Goal: Check status

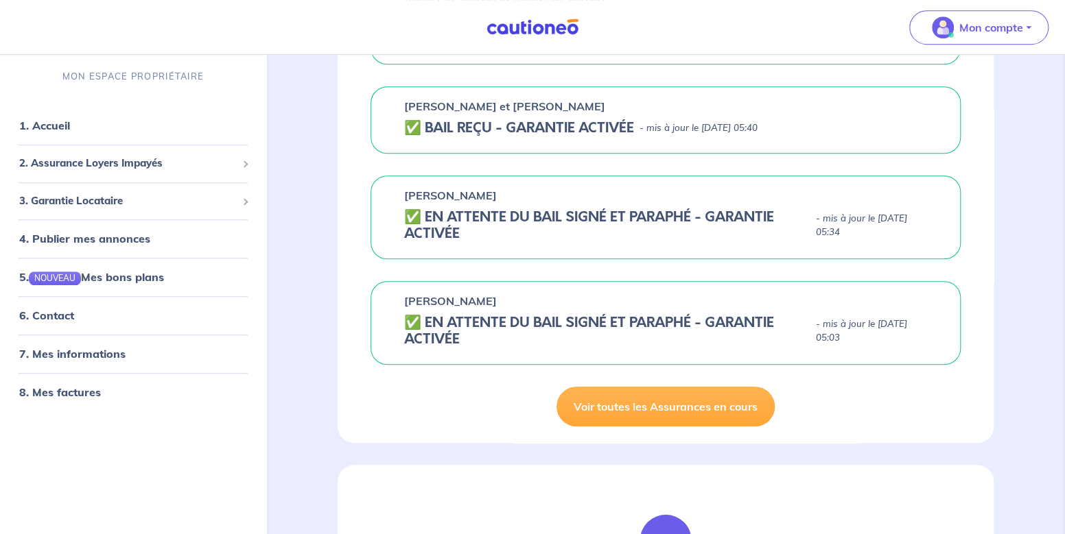
scroll to position [539, 0]
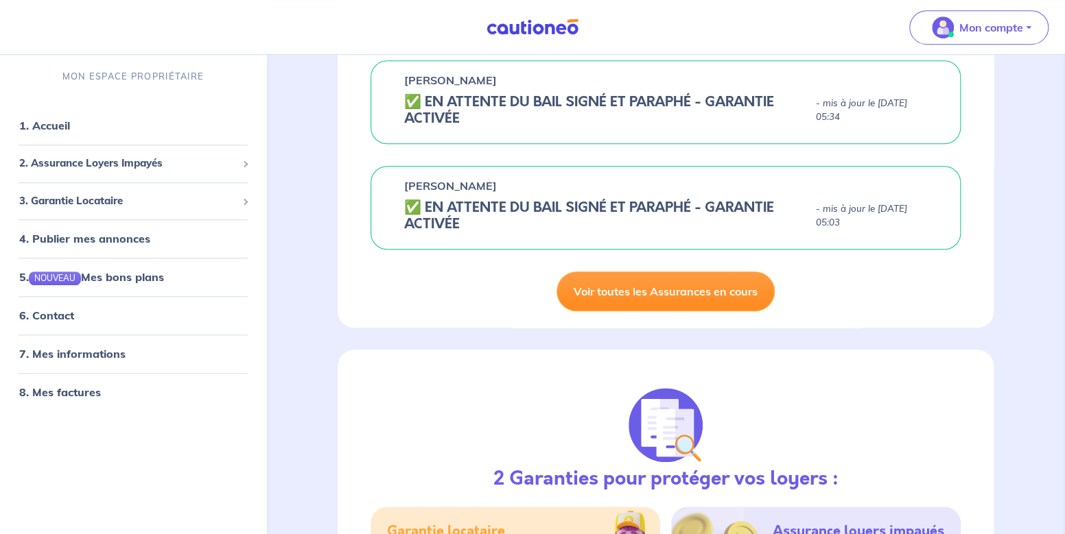
click at [635, 311] on link "Voir toutes les Assurances en cours" at bounding box center [665, 292] width 218 height 40
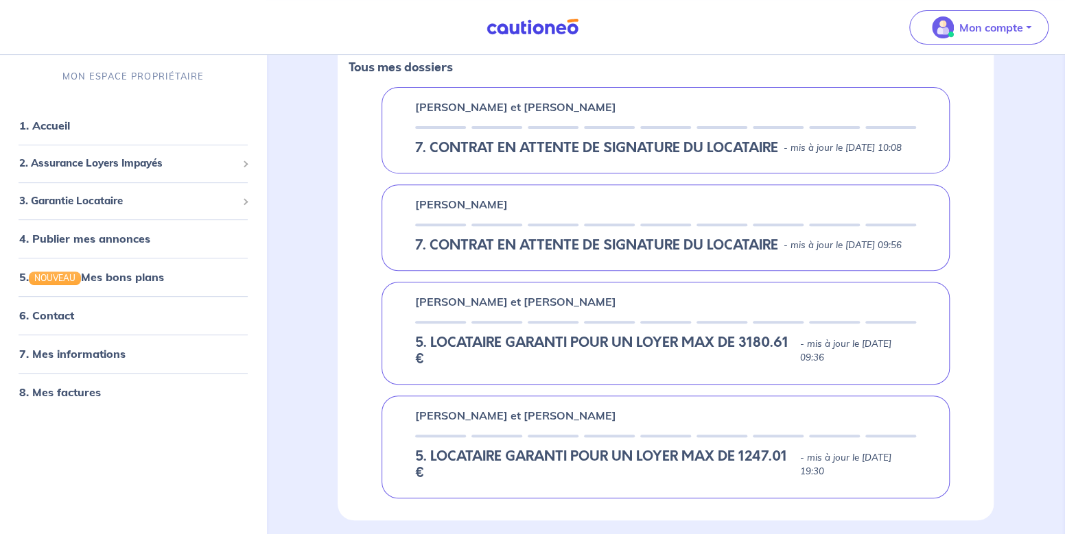
scroll to position [24, 0]
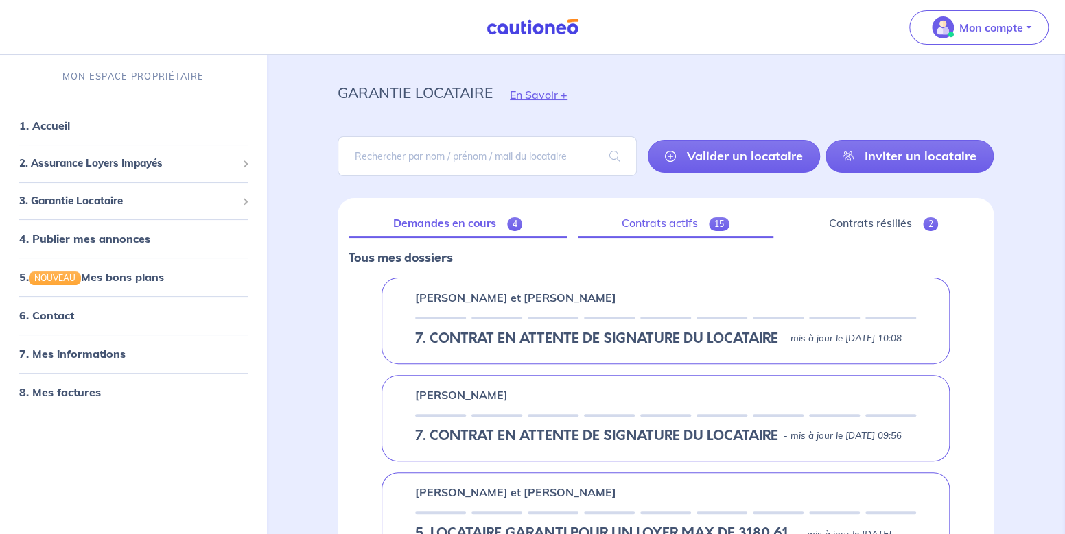
click at [668, 219] on link "Contrats actifs 15" at bounding box center [676, 223] width 196 height 29
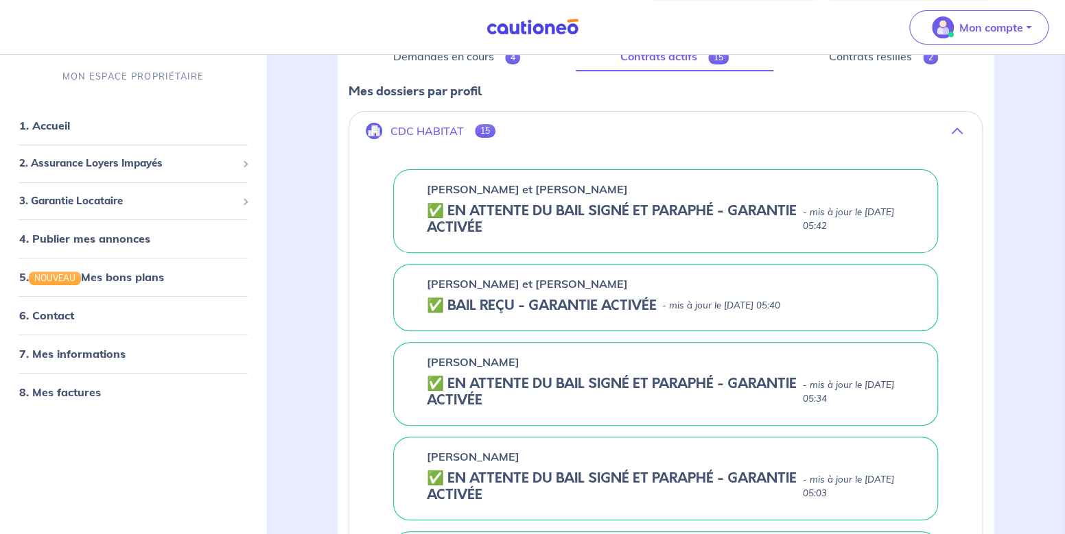
scroll to position [206, 0]
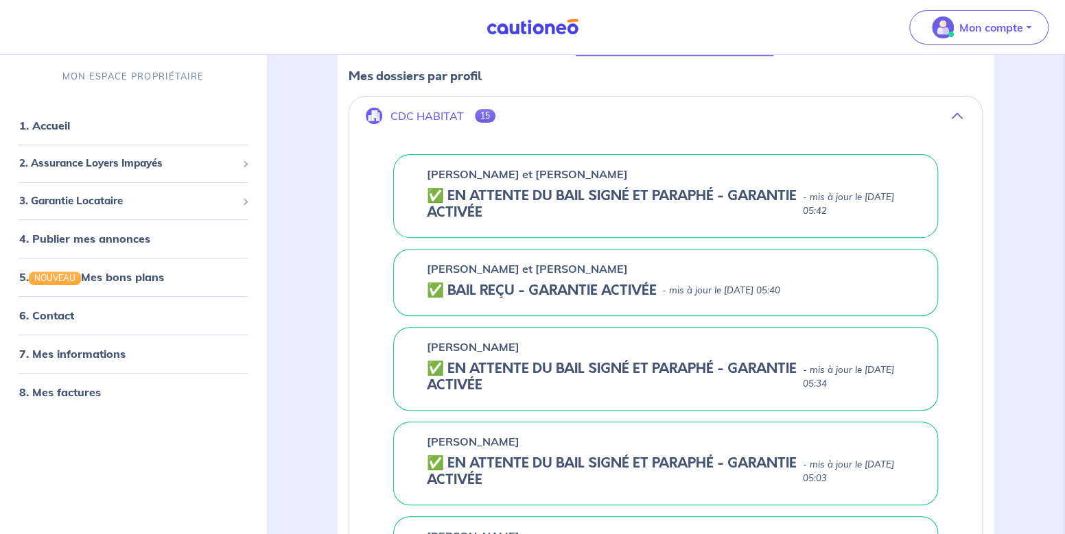
click at [436, 196] on h5 "✅️️️ EN ATTENTE DU BAIL SIGNÉ ET PARAPHÉ - GARANTIE ACTIVÉE" at bounding box center [612, 204] width 370 height 33
click at [840, 193] on p "- mis à jour le [DATE] 05:42" at bounding box center [854, 204] width 102 height 27
click at [490, 212] on h5 "✅️️️ EN ATTENTE DU BAIL SIGNÉ ET PARAPHÉ - GARANTIE ACTIVÉE" at bounding box center [612, 204] width 370 height 33
click at [449, 174] on p "[PERSON_NAME] et [PERSON_NAME]" at bounding box center [527, 174] width 201 height 16
click at [464, 204] on h5 "✅️️️ EN ATTENTE DU BAIL SIGNÉ ET PARAPHÉ - GARANTIE ACTIVÉE" at bounding box center [612, 204] width 370 height 33
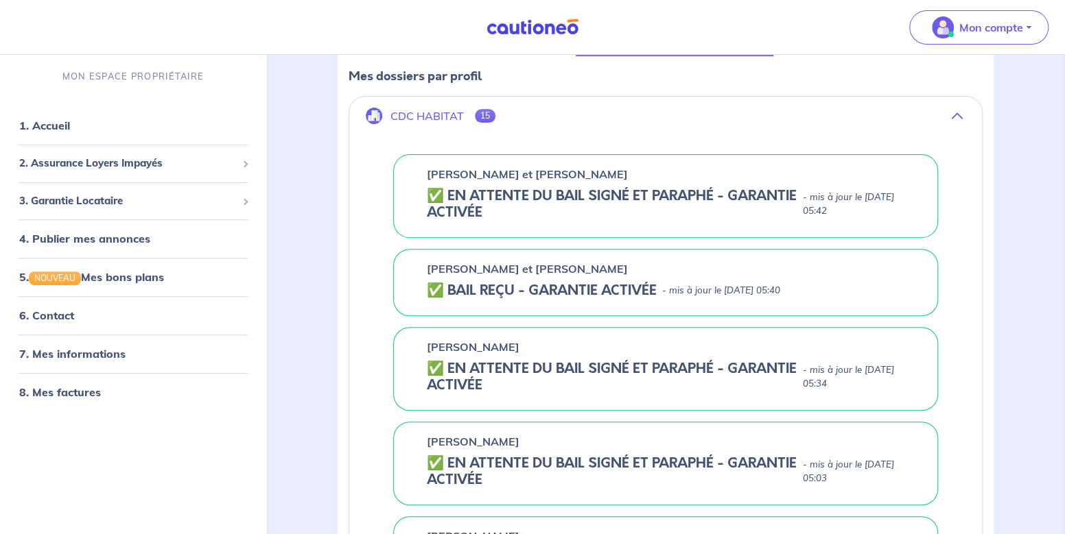
click at [403, 118] on p "CDC HABITAT" at bounding box center [426, 116] width 73 height 13
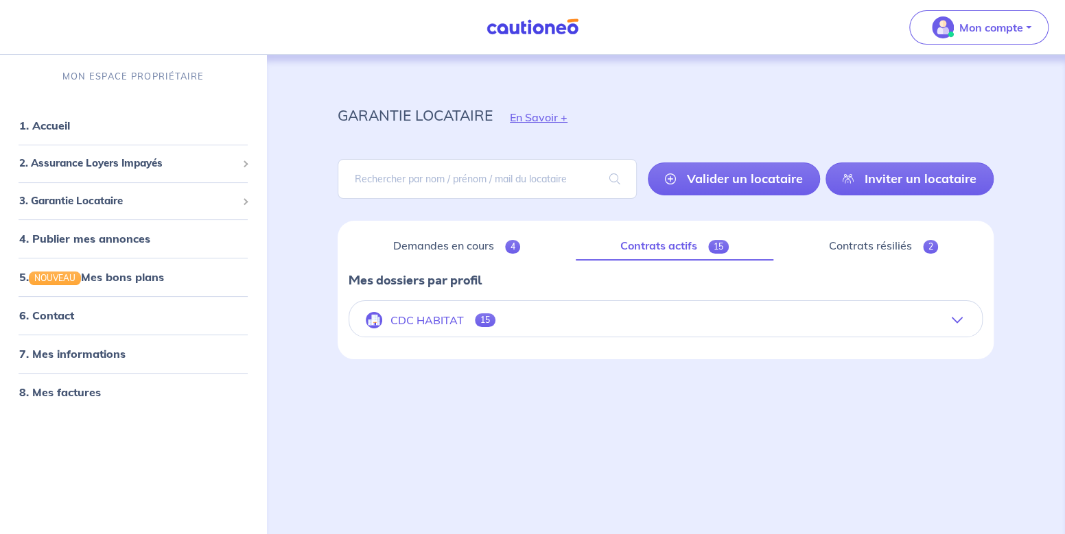
scroll to position [1, 0]
click at [428, 315] on p "CDC HABITAT" at bounding box center [426, 320] width 73 height 13
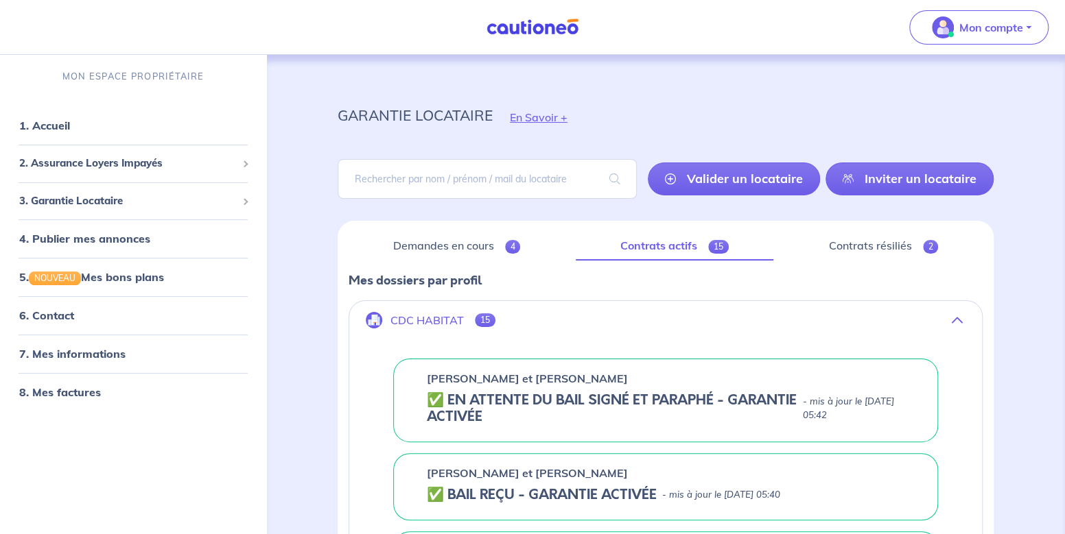
scroll to position [206, 0]
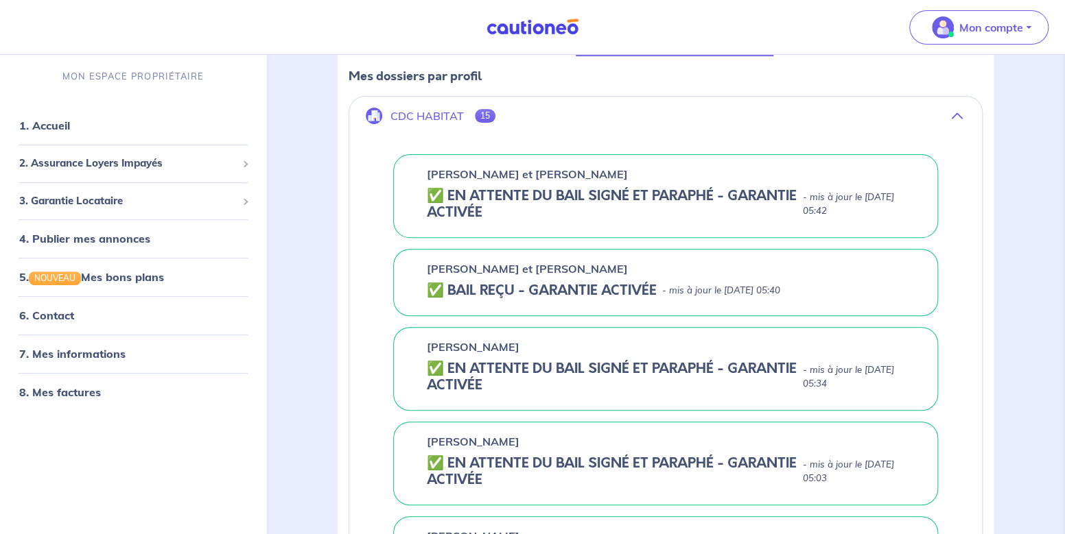
click at [434, 193] on h5 "✅️️️ EN ATTENTE DU BAIL SIGNÉ ET PARAPHÉ - GARANTIE ACTIVÉE" at bounding box center [612, 204] width 370 height 33
click at [770, 168] on div "[PERSON_NAME] et [PERSON_NAME]" at bounding box center [665, 174] width 477 height 16
click at [803, 195] on p "- mis à jour le [DATE] 05:42" at bounding box center [854, 204] width 102 height 27
click at [814, 199] on p "- mis à jour le [DATE] 05:42" at bounding box center [854, 204] width 102 height 27
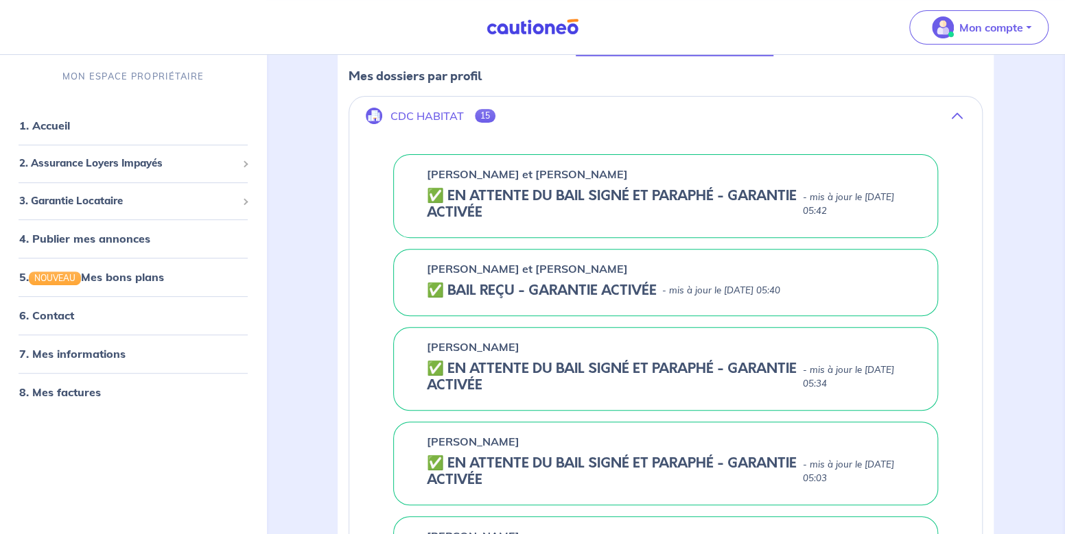
click at [462, 205] on h5 "✅️️️ EN ATTENTE DU BAIL SIGNÉ ET PARAPHÉ - GARANTIE ACTIVÉE" at bounding box center [612, 204] width 370 height 33
click at [643, 201] on h5 "✅️️️ EN ATTENTE DU BAIL SIGNÉ ET PARAPHÉ - GARANTIE ACTIVÉE" at bounding box center [612, 204] width 370 height 33
click at [535, 196] on h5 "✅️️️ EN ATTENTE DU BAIL SIGNÉ ET PARAPHÉ - GARANTIE ACTIVÉE" at bounding box center [612, 204] width 370 height 33
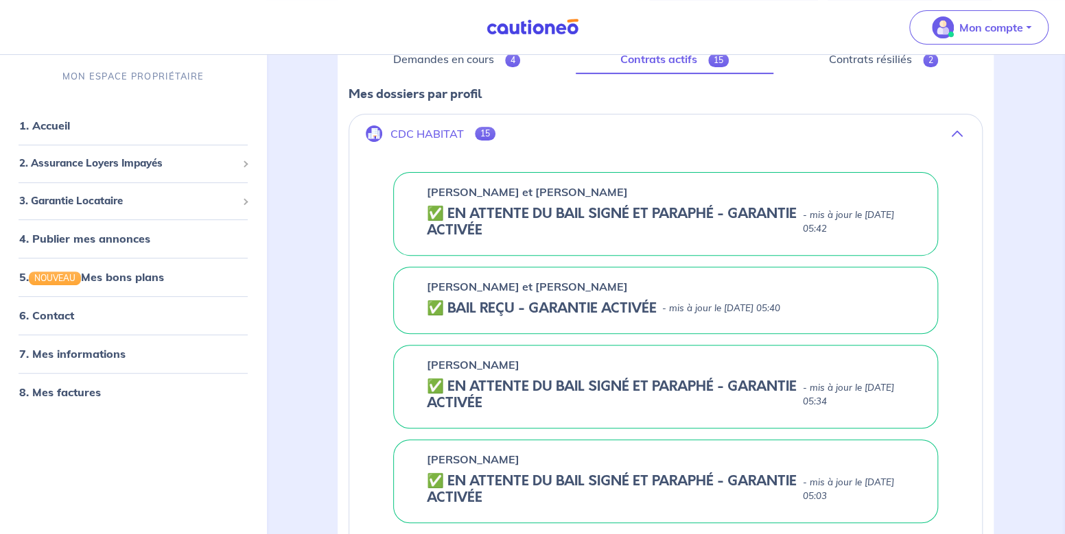
scroll to position [69, 0]
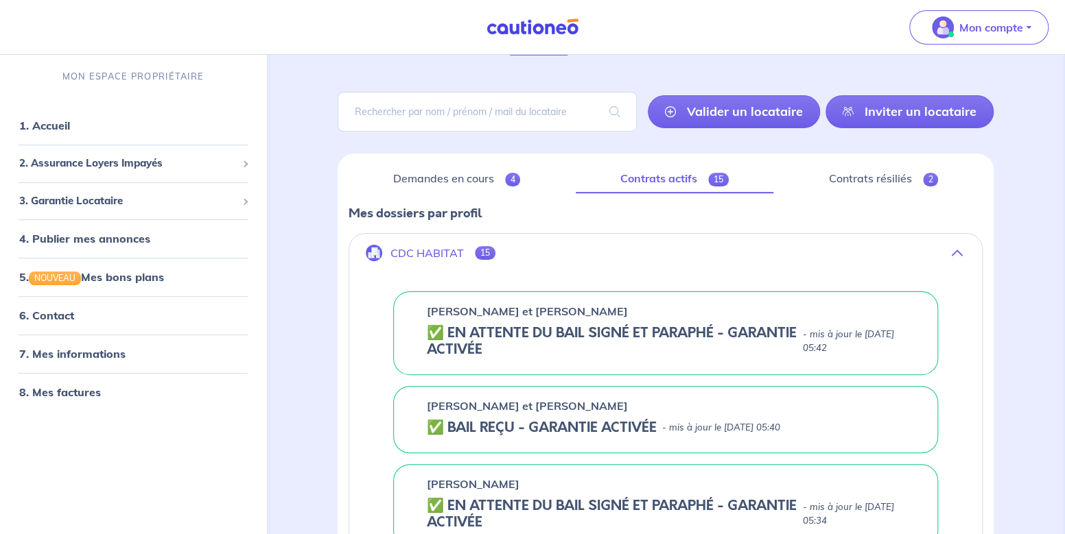
click at [499, 337] on h5 "✅️️️ EN ATTENTE DU BAIL SIGNÉ ET PARAPHÉ - GARANTIE ACTIVÉE" at bounding box center [612, 341] width 370 height 33
click at [671, 109] on icon at bounding box center [670, 111] width 11 height 11
